Goal: Understand process/instructions

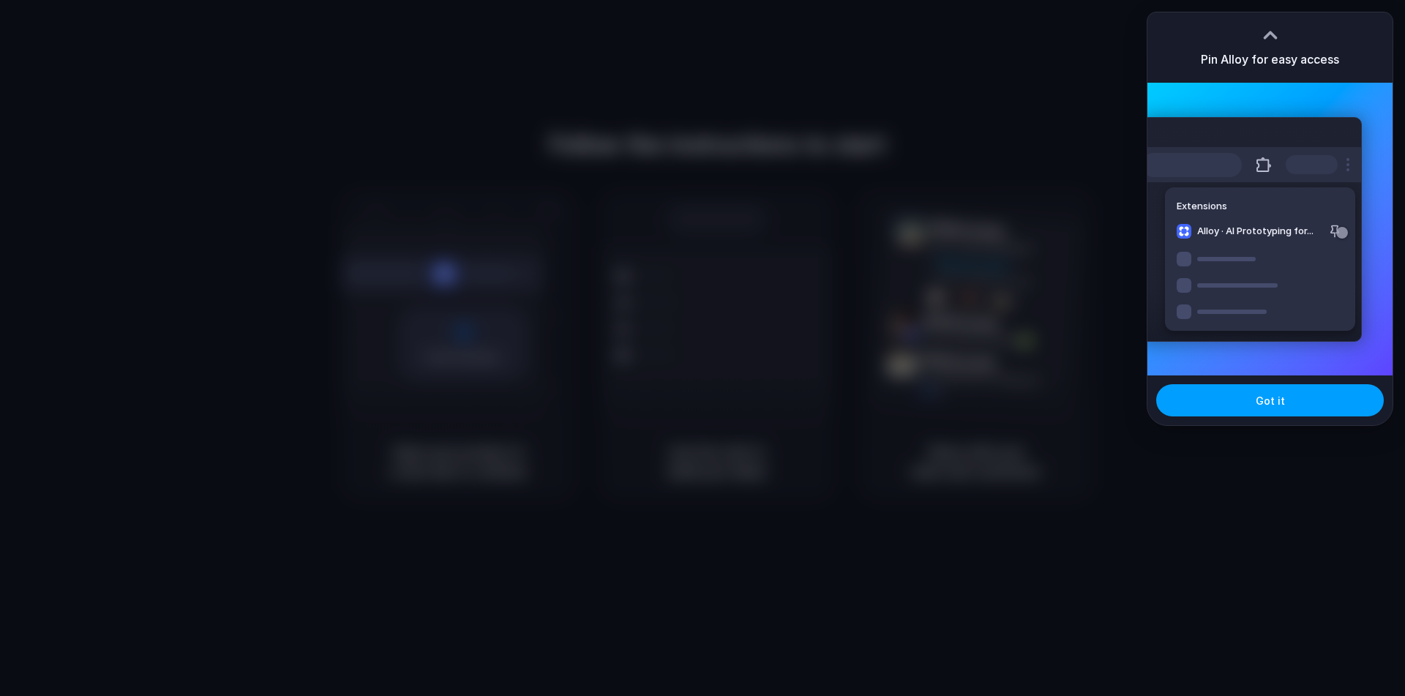
click at [1293, 398] on button "Got it" at bounding box center [1270, 400] width 228 height 32
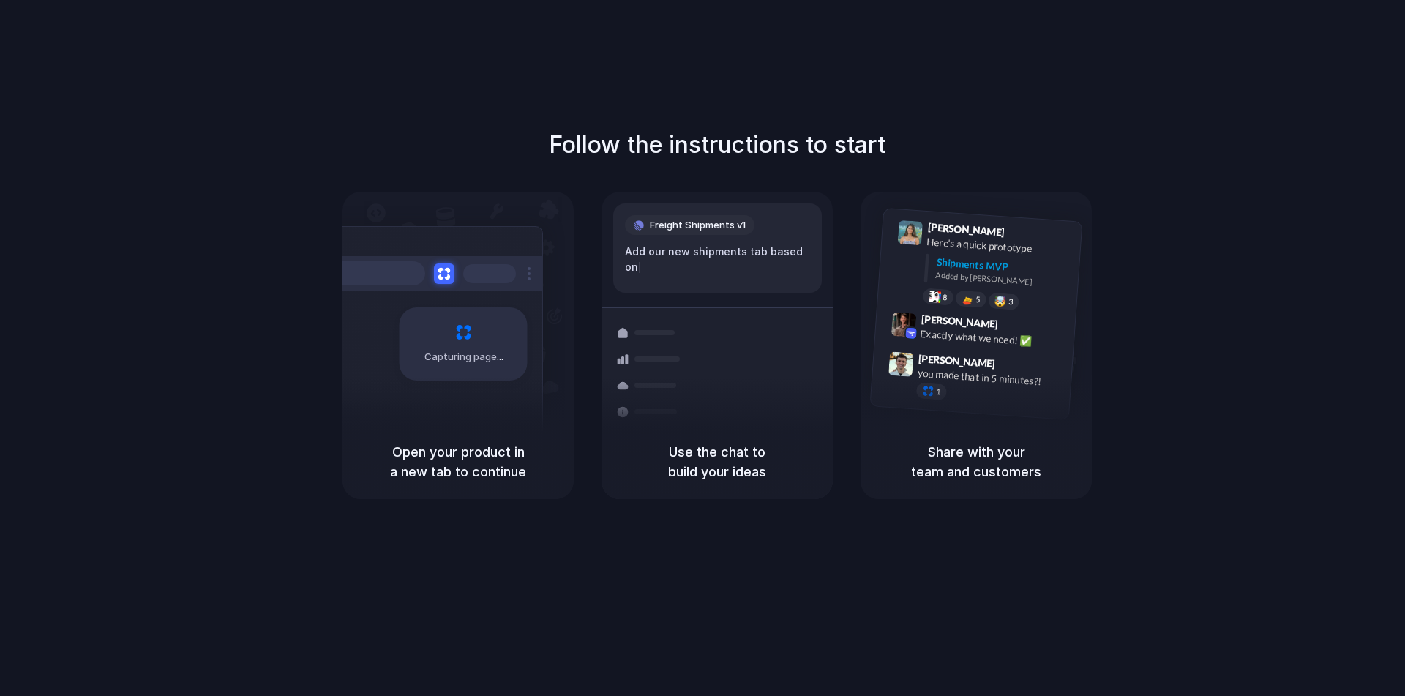
click at [932, 170] on div "Follow the instructions to start Capturing page Open your product in a new tab …" at bounding box center [717, 313] width 1405 height 372
click at [1114, 131] on div "Follow the instructions to start Capturing page Open your product in a new tab …" at bounding box center [717, 313] width 1405 height 372
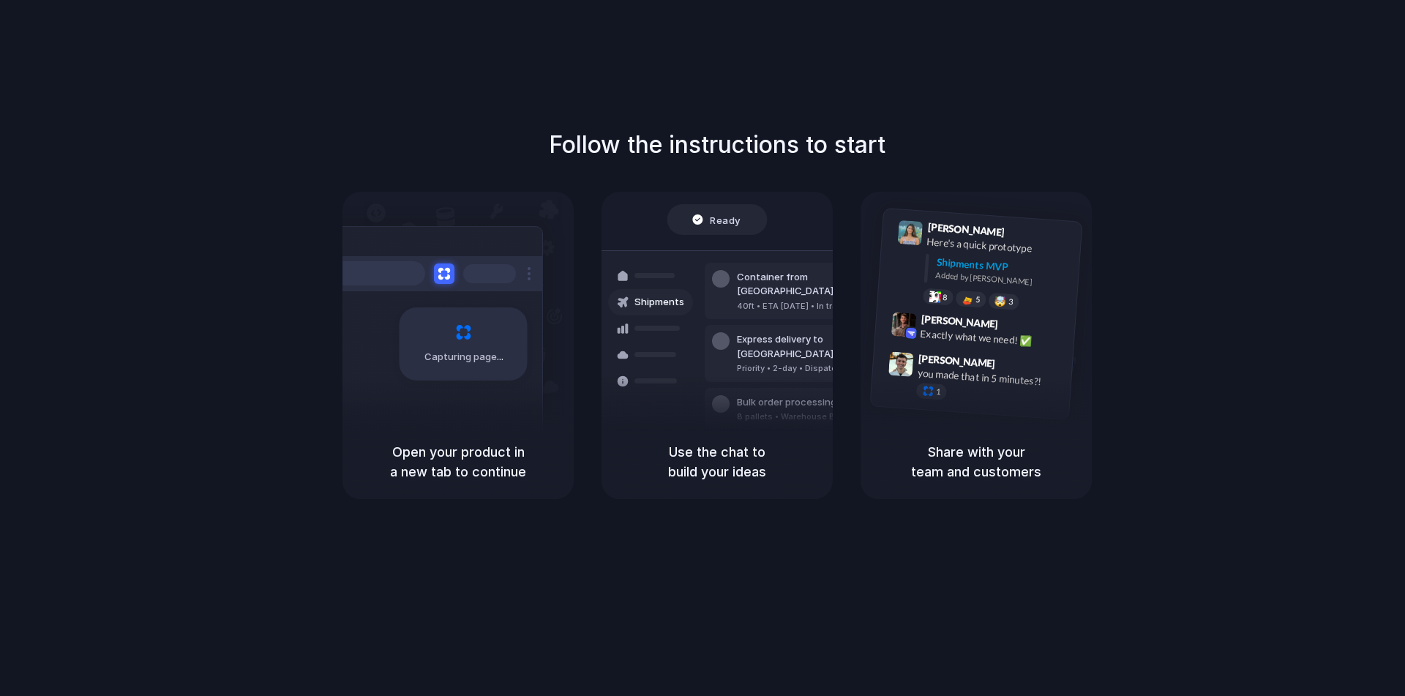
click at [725, 217] on span "Ready" at bounding box center [725, 219] width 31 height 15
